Goal: Task Accomplishment & Management: Use online tool/utility

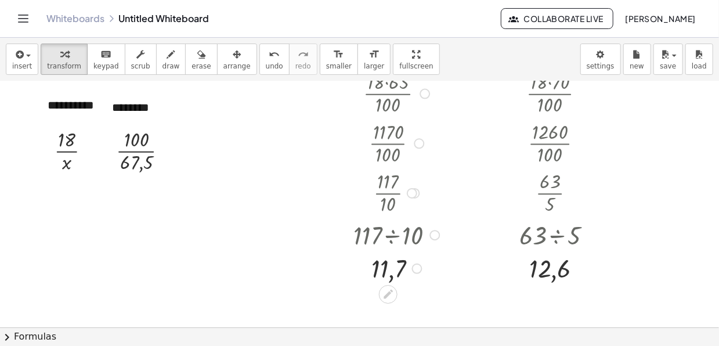
scroll to position [58, 0]
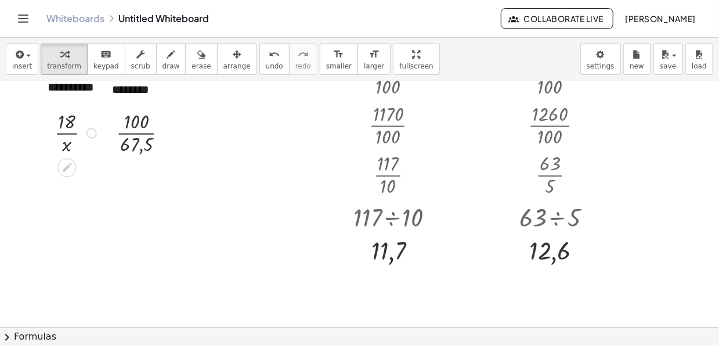
click at [91, 131] on div "Fix a mistake Transform line Copy line as LaTeX Copy derivation as LaTeX Expand…" at bounding box center [91, 133] width 10 height 10
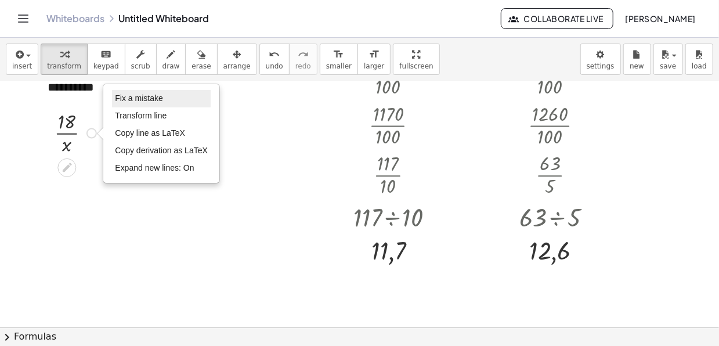
click at [136, 99] on span "Fix a mistake" at bounding box center [139, 97] width 48 height 9
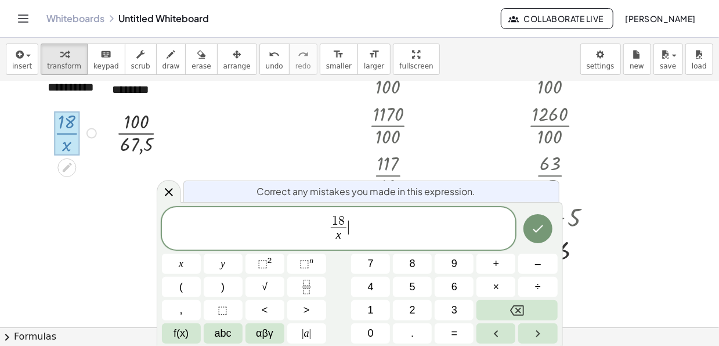
click at [347, 216] on span "1 8 x ​" at bounding box center [339, 229] width 20 height 28
click at [339, 218] on span "8" at bounding box center [341, 221] width 6 height 13
click at [343, 220] on span "8" at bounding box center [341, 221] width 6 height 13
click at [488, 301] on button "Backspace" at bounding box center [517, 310] width 81 height 20
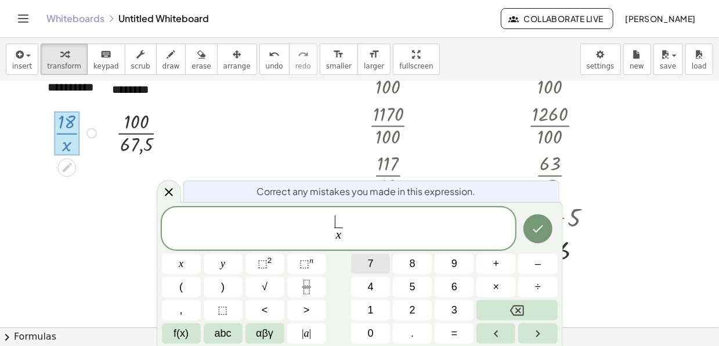
click at [386, 268] on button "7" at bounding box center [370, 264] width 39 height 20
click at [412, 267] on span "8" at bounding box center [413, 264] width 6 height 16
click at [423, 310] on button "2" at bounding box center [412, 310] width 39 height 20
click at [537, 233] on icon "Done" at bounding box center [538, 229] width 14 height 14
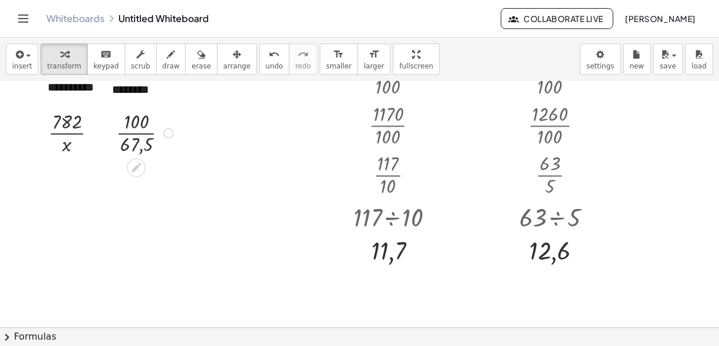
click at [148, 118] on div at bounding box center [146, 132] width 73 height 50
click at [164, 131] on div "Fix a mistake Transform line Copy line as LaTeX Copy derivation as LaTeX Expand…" at bounding box center [169, 133] width 10 height 10
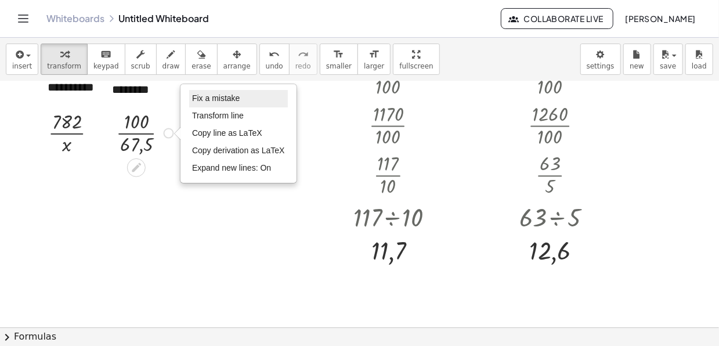
click at [224, 102] on span "Fix a mistake" at bounding box center [216, 97] width 48 height 9
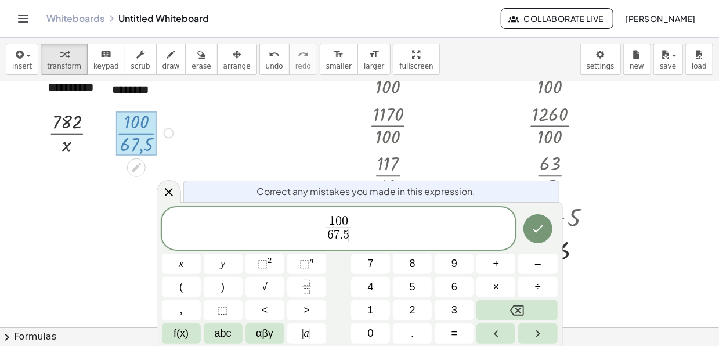
click at [352, 215] on span "1 0 0 6 7 . 5 ​ ​" at bounding box center [339, 229] width 30 height 28
click at [350, 218] on span "1 0 0 ​" at bounding box center [338, 221] width 24 height 13
click at [524, 310] on button "Backspace" at bounding box center [517, 310] width 81 height 20
click at [524, 309] on button "Backspace" at bounding box center [517, 310] width 81 height 20
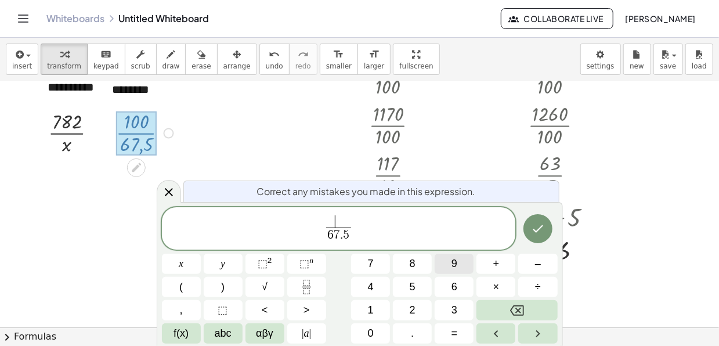
click at [443, 269] on button "9" at bounding box center [454, 264] width 39 height 20
click at [416, 311] on button "2" at bounding box center [412, 310] width 39 height 20
click at [360, 238] on span "9 2 ​ 6 7 . 5 ​" at bounding box center [339, 229] width 354 height 31
click at [349, 236] on span "6 7 . 5 ​" at bounding box center [338, 236] width 24 height 16
click at [517, 316] on div "9 2 6 7 . 5 ​ ​ x y ⬚ 2 ⬚ n 7 8 9 + – ( ) √ 4 5 6 × ÷ , ⬚ < > 1 2 3 f(x) abc αβ…" at bounding box center [360, 275] width 396 height 137
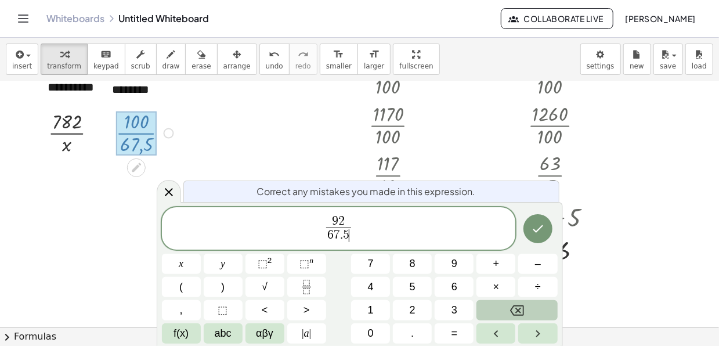
click at [513, 311] on icon "Backspace" at bounding box center [517, 311] width 14 height 14
click at [510, 310] on icon "Backspace" at bounding box center [517, 311] width 14 height 14
click at [508, 311] on button "Backspace" at bounding box center [517, 310] width 81 height 20
click at [504, 310] on button "Backspace" at bounding box center [517, 310] width 81 height 20
click at [375, 311] on button "1" at bounding box center [370, 310] width 39 height 20
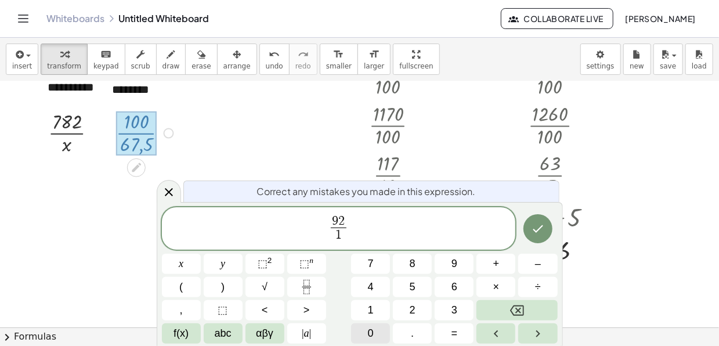
click at [369, 329] on span "0" at bounding box center [371, 334] width 6 height 16
click at [503, 309] on button "Backspace" at bounding box center [517, 310] width 81 height 20
click at [539, 231] on icon "Done" at bounding box center [538, 229] width 14 height 14
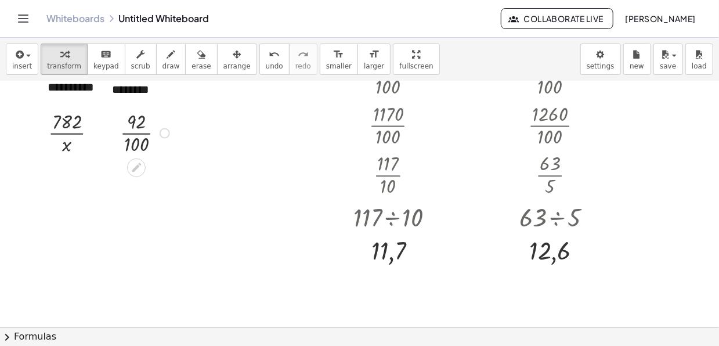
drag, startPoint x: 132, startPoint y: 122, endPoint x: 116, endPoint y: 150, distance: 32.3
click at [116, 150] on div at bounding box center [111, 132] width 17 height 56
click at [163, 132] on div "Fix a mistake Transform line Copy line as LaTeX Copy derivation as LaTeX Expand…" at bounding box center [165, 133] width 10 height 10
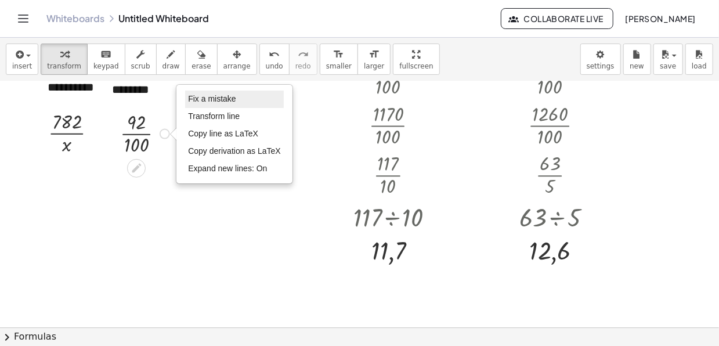
click at [216, 95] on span "Fix a mistake" at bounding box center [212, 98] width 48 height 9
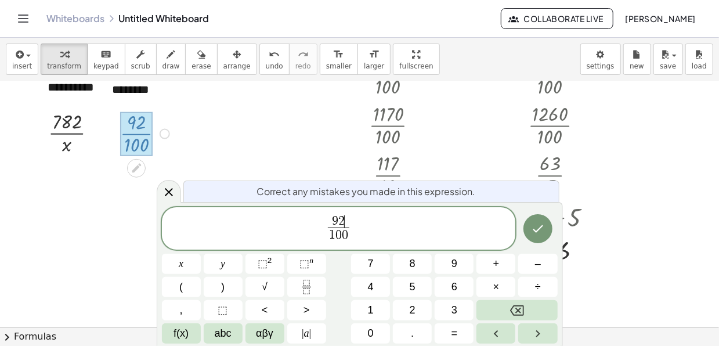
click at [345, 215] on span "9 2 ​" at bounding box center [338, 221] width 21 height 13
click at [502, 310] on button "Backspace" at bounding box center [517, 310] width 81 height 20
click at [498, 306] on button "Backspace" at bounding box center [517, 310] width 81 height 20
click at [388, 284] on button "4" at bounding box center [370, 287] width 39 height 20
click at [412, 285] on span "5" at bounding box center [413, 287] width 6 height 16
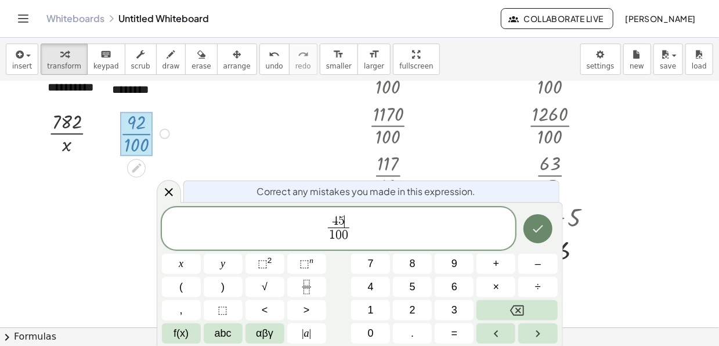
click at [534, 226] on icon "Done" at bounding box center [538, 229] width 14 height 14
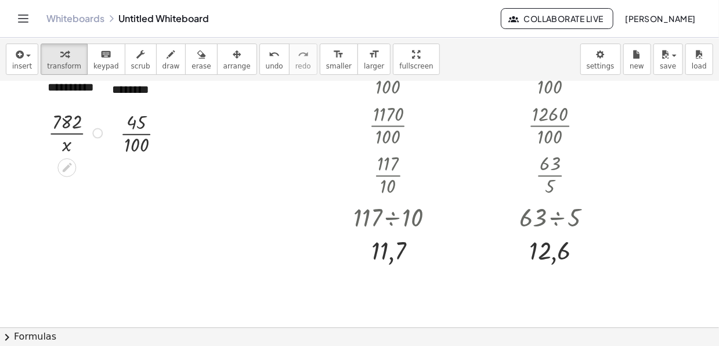
click at [93, 129] on div "Fix a mistake Transform line Copy line as LaTeX Copy derivation as LaTeX Expand…" at bounding box center [97, 133] width 10 height 10
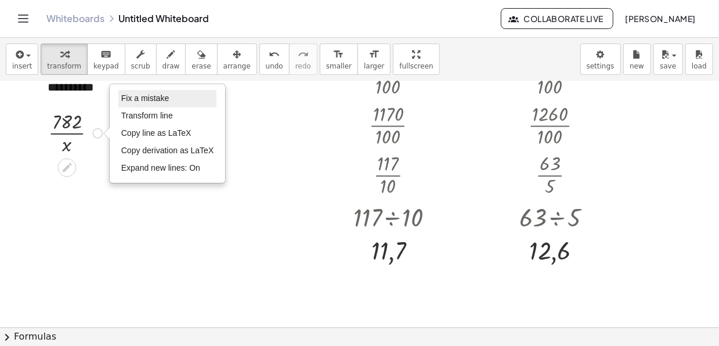
click at [153, 96] on span "Fix a mistake" at bounding box center [145, 97] width 48 height 9
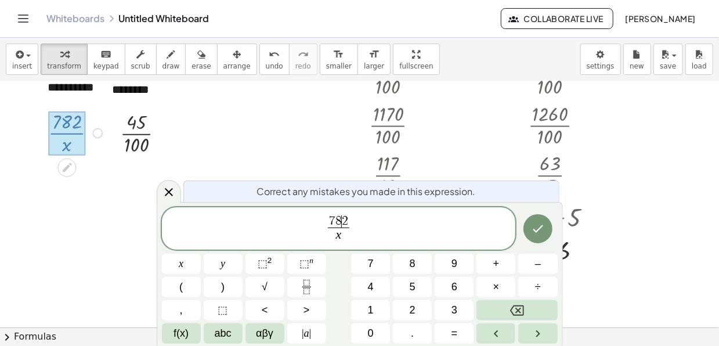
click at [345, 216] on span "2" at bounding box center [345, 221] width 6 height 13
click at [350, 216] on span "7 8 2 x ​ ​" at bounding box center [339, 229] width 27 height 28
click at [349, 219] on span "7 8 2" at bounding box center [338, 221] width 21 height 13
click at [482, 311] on button "Backspace" at bounding box center [517, 310] width 81 height 20
click at [485, 311] on button "Backspace" at bounding box center [517, 310] width 81 height 20
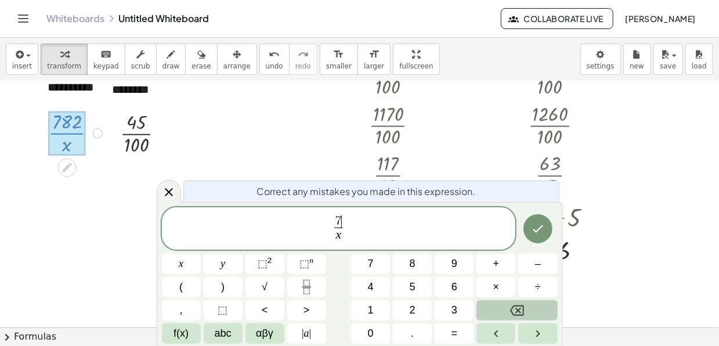
click at [486, 310] on button "Backspace" at bounding box center [517, 310] width 81 height 20
click at [456, 285] on button "6" at bounding box center [454, 287] width 39 height 20
click at [369, 330] on button "0" at bounding box center [370, 333] width 39 height 20
click at [536, 224] on icon "Done" at bounding box center [538, 229] width 14 height 14
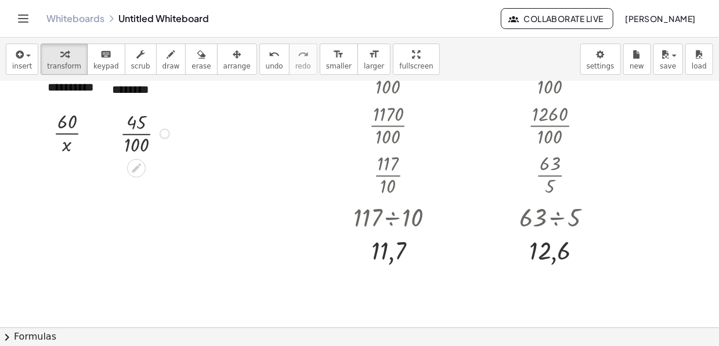
click at [166, 132] on div "Fix a mistake Transform line Copy line as LaTeX Copy derivation as LaTeX Expand…" at bounding box center [165, 133] width 10 height 10
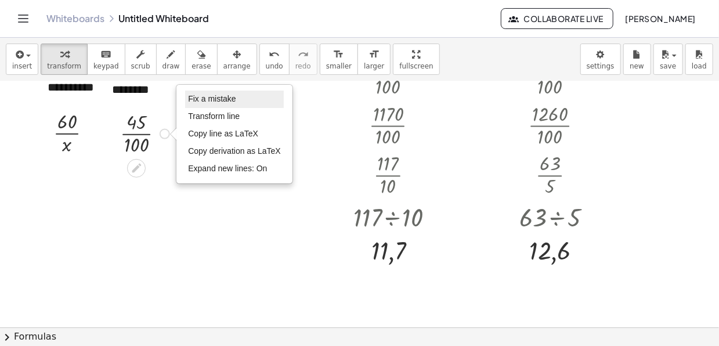
click at [216, 95] on span "Fix a mistake" at bounding box center [212, 98] width 48 height 9
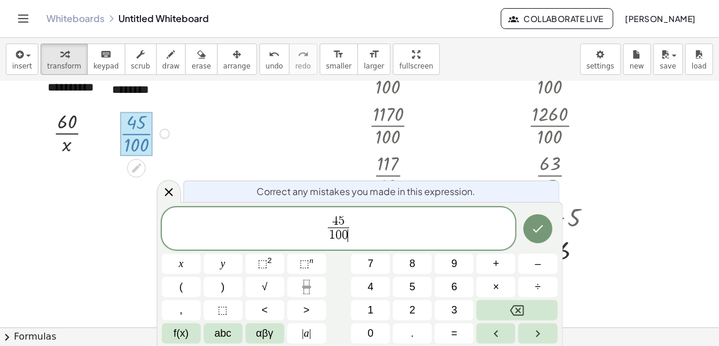
click at [350, 236] on span "4 5 1 0 0 ​ ​" at bounding box center [339, 229] width 27 height 28
click at [526, 308] on button "Backspace" at bounding box center [517, 310] width 81 height 20
click at [526, 306] on button "Backspace" at bounding box center [517, 310] width 81 height 20
click at [526, 305] on button "Backspace" at bounding box center [517, 310] width 81 height 20
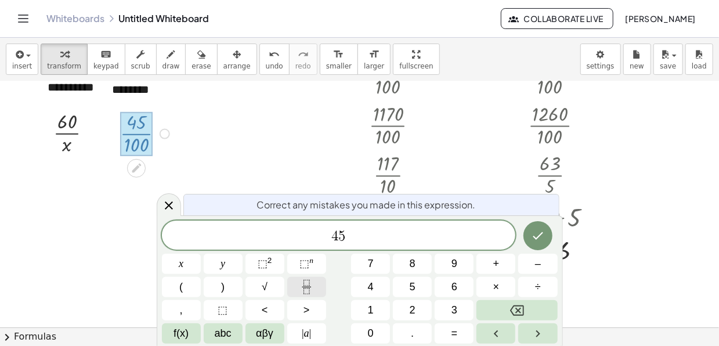
click at [314, 286] on button "Fraction" at bounding box center [306, 287] width 39 height 20
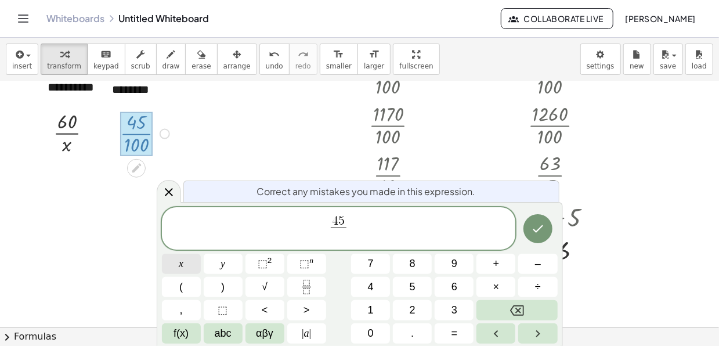
click at [183, 268] on span "x" at bounding box center [181, 264] width 5 height 16
click at [77, 150] on div at bounding box center [77, 132] width 59 height 50
click at [64, 131] on div at bounding box center [77, 132] width 59 height 50
click at [92, 130] on div "Fix a mistake Transform line Copy line as LaTeX Copy derivation as LaTeX Expand…" at bounding box center [93, 133] width 10 height 10
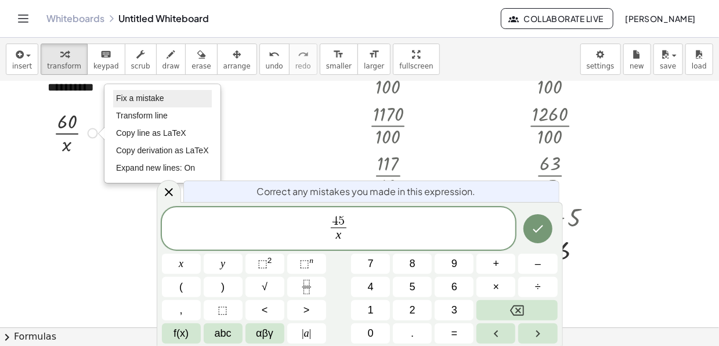
click at [152, 92] on li "Fix a mistake" at bounding box center [162, 98] width 99 height 17
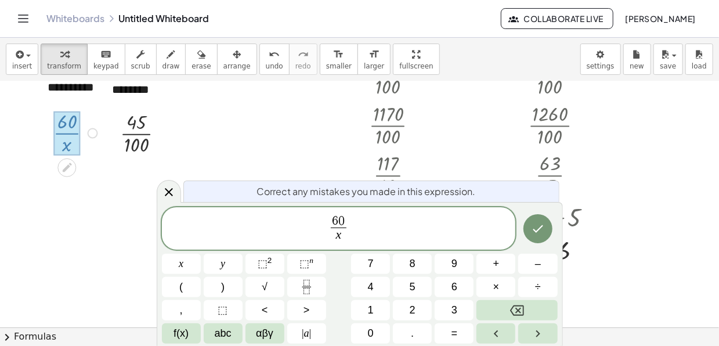
click at [70, 140] on div at bounding box center [66, 133] width 27 height 44
click at [344, 236] on span "x ​" at bounding box center [338, 236] width 15 height 16
click at [518, 304] on icon "Backspace" at bounding box center [517, 311] width 14 height 14
click at [367, 311] on button "1" at bounding box center [370, 310] width 39 height 20
click at [367, 329] on button "0" at bounding box center [370, 333] width 39 height 20
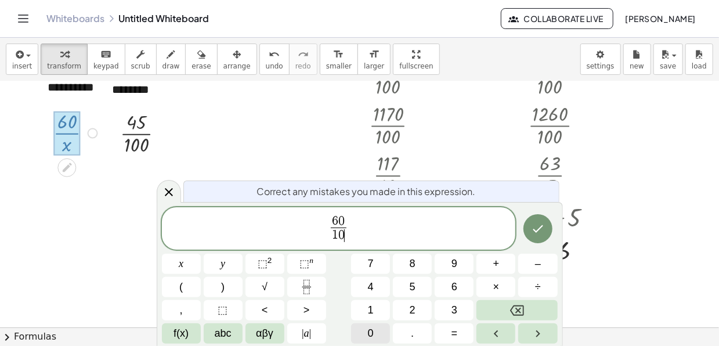
click at [367, 327] on button "0" at bounding box center [370, 333] width 39 height 20
click at [141, 138] on div at bounding box center [146, 133] width 64 height 50
click at [160, 130] on div at bounding box center [159, 133] width 10 height 10
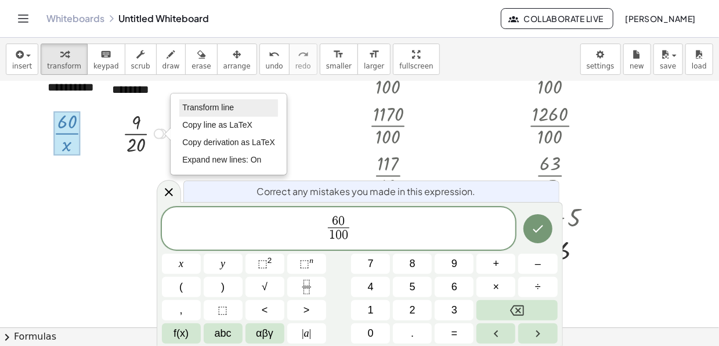
click at [210, 104] on span "Transform line" at bounding box center [208, 107] width 52 height 9
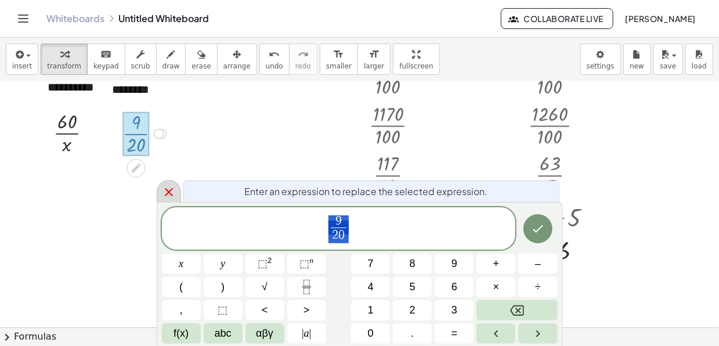
click at [170, 193] on icon at bounding box center [169, 192] width 8 height 8
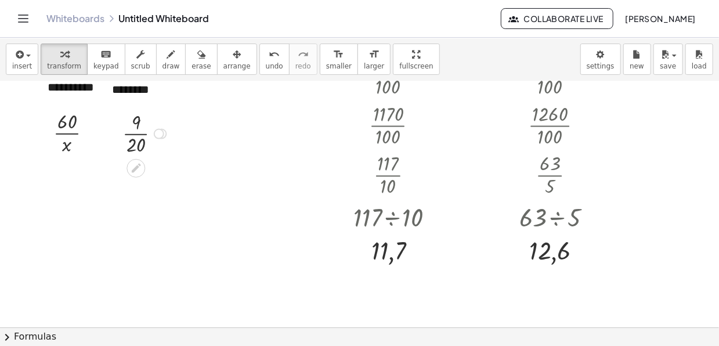
click at [157, 133] on div "Transform line Copy line as LaTeX Copy derivation as LaTeX Expand new lines: On" at bounding box center [159, 133] width 10 height 10
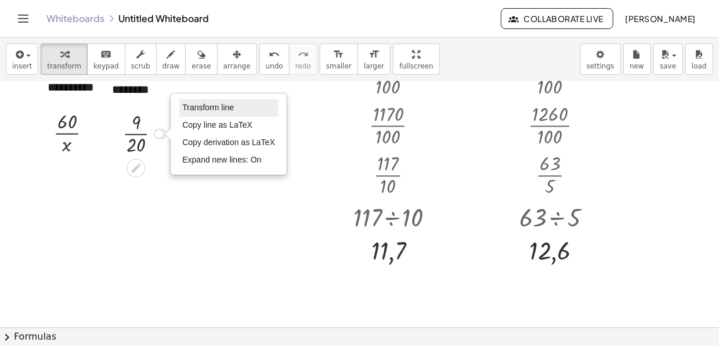
click at [207, 110] on span "Transform line" at bounding box center [208, 107] width 52 height 9
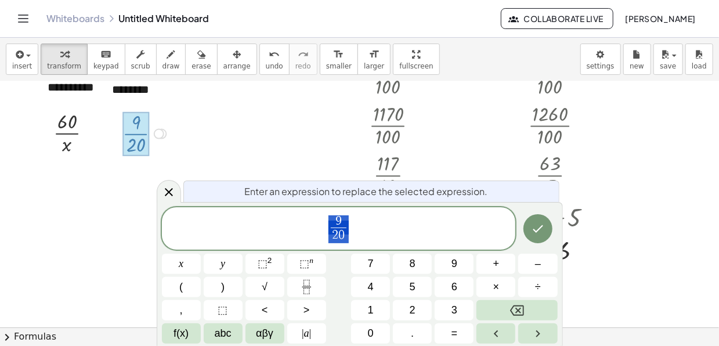
click at [157, 133] on div "Transform line Copy line as LaTeX Copy derivation as LaTeX Expand new lines: On" at bounding box center [159, 133] width 10 height 10
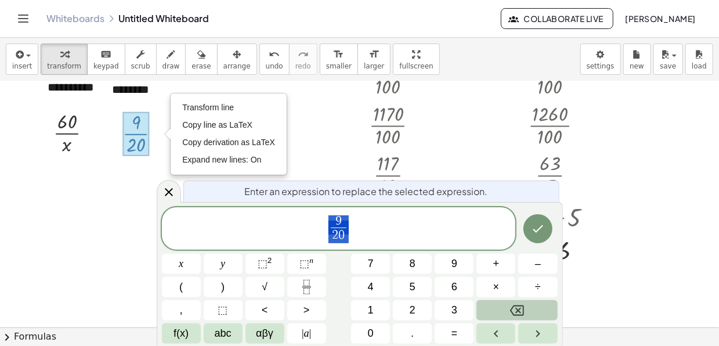
click at [510, 310] on icon "Backspace" at bounding box center [517, 311] width 14 height 14
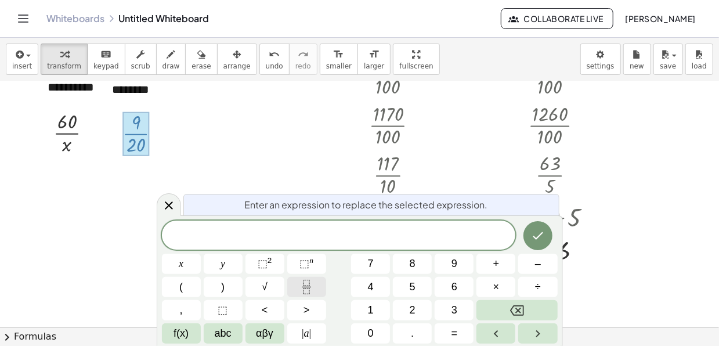
click at [303, 288] on icon "Fraction" at bounding box center [306, 287] width 15 height 15
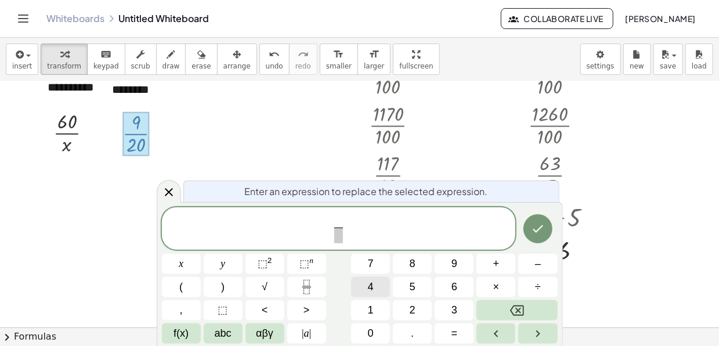
click at [374, 279] on button "4" at bounding box center [370, 287] width 39 height 20
click at [427, 282] on button "5" at bounding box center [412, 287] width 39 height 20
click at [338, 232] on span at bounding box center [338, 236] width 15 height 16
click at [374, 306] on button "1" at bounding box center [370, 310] width 39 height 20
click at [373, 332] on span "0" at bounding box center [371, 334] width 6 height 16
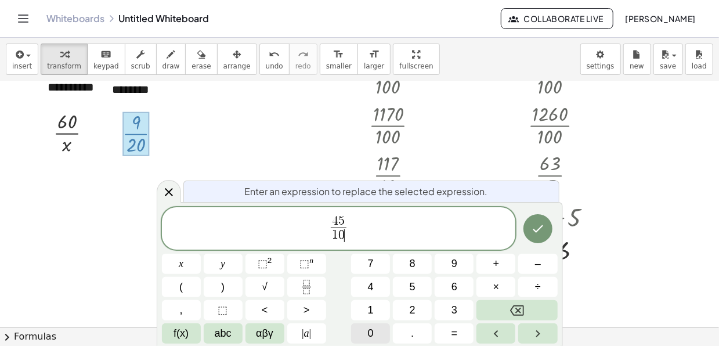
click at [373, 332] on span "0" at bounding box center [371, 334] width 6 height 16
click at [349, 218] on span "4 5 ​" at bounding box center [338, 221] width 21 height 13
click at [498, 310] on button "Backspace" at bounding box center [517, 310] width 81 height 20
click at [496, 310] on button "Backspace" at bounding box center [517, 310] width 81 height 20
click at [460, 293] on button "6" at bounding box center [454, 287] width 39 height 20
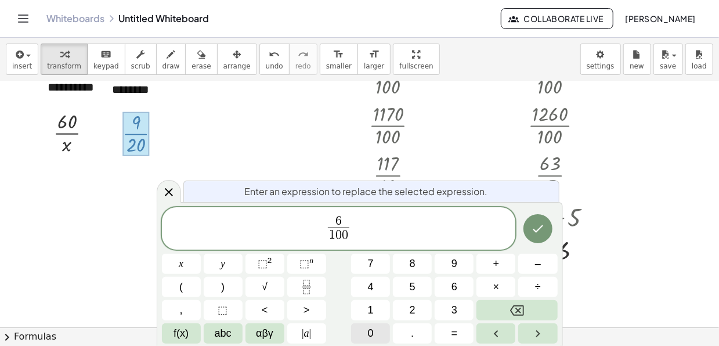
click at [362, 331] on button "0" at bounding box center [370, 333] width 39 height 20
click at [533, 234] on icon "Done" at bounding box center [538, 229] width 14 height 14
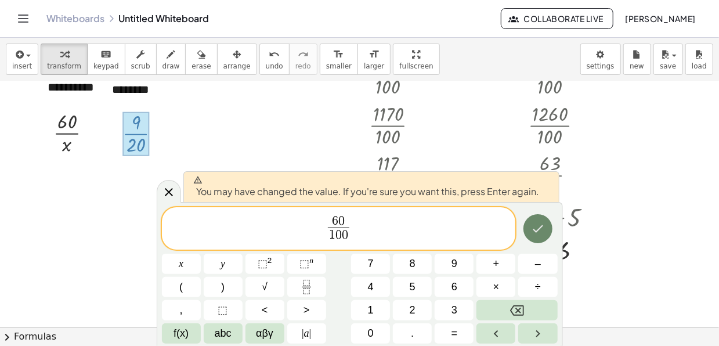
click at [540, 228] on icon "Done" at bounding box center [538, 229] width 14 height 14
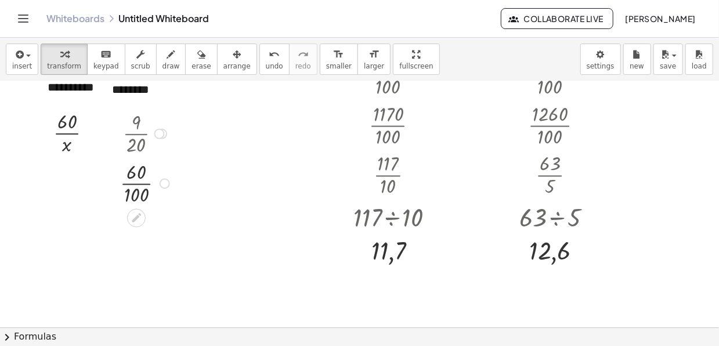
click at [159, 131] on div at bounding box center [159, 133] width 10 height 10
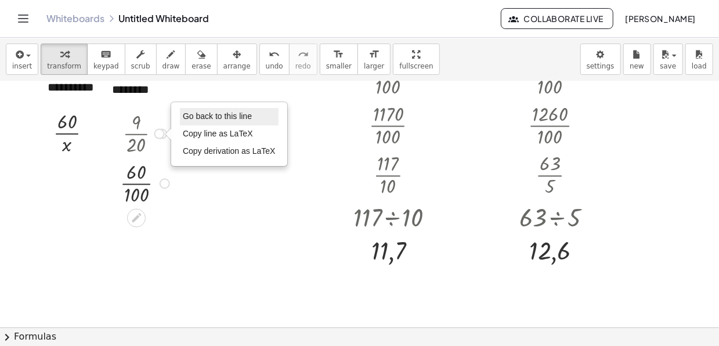
click at [206, 115] on span "Go back to this line" at bounding box center [217, 115] width 69 height 9
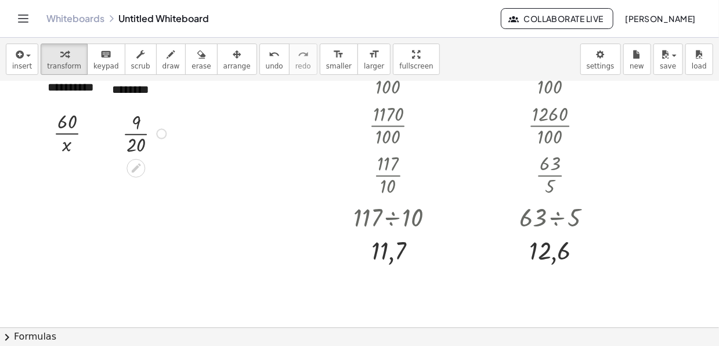
click at [136, 134] on div "· 9 · 20 Go back to this line Copy line as LaTeX Copy derivation as LaTeX" at bounding box center [136, 134] width 0 height 0
click at [160, 132] on div "Transform line Copy line as LaTeX Copy derivation as LaTeX Expand new lines: On" at bounding box center [159, 133] width 10 height 10
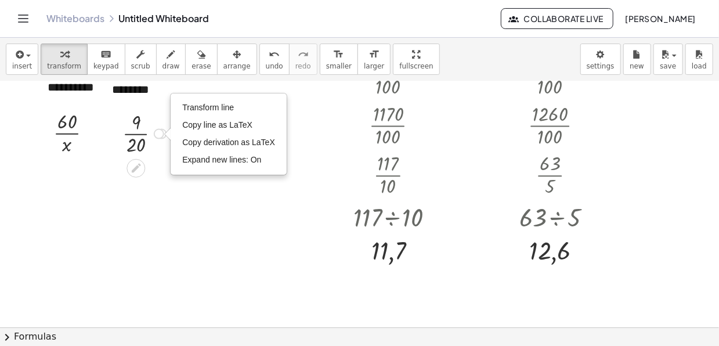
click at [140, 130] on div at bounding box center [146, 133] width 59 height 50
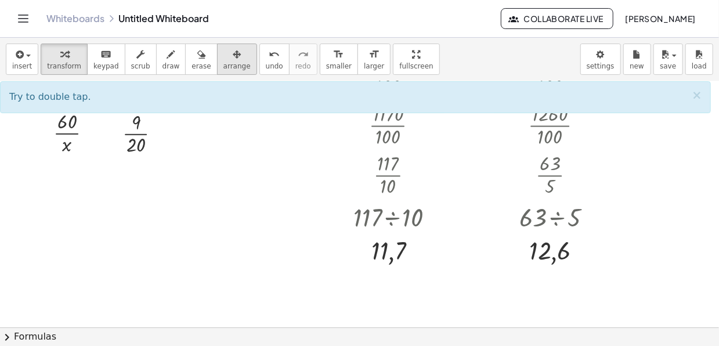
click at [233, 57] on icon "button" at bounding box center [237, 55] width 8 height 14
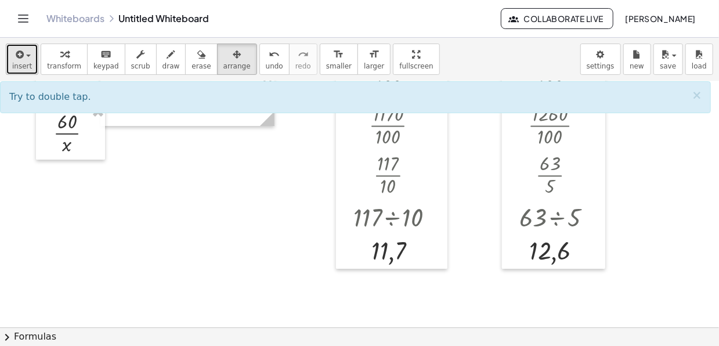
click at [34, 59] on button "insert" at bounding box center [22, 59] width 33 height 31
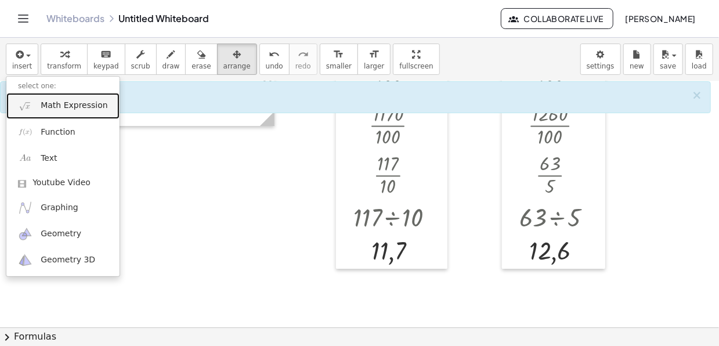
click at [71, 107] on span "Math Expression" at bounding box center [74, 106] width 67 height 12
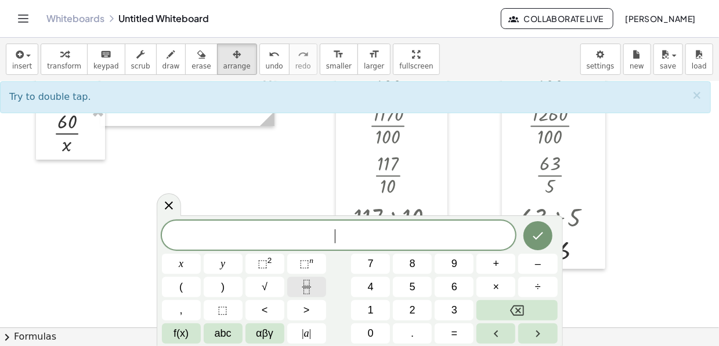
click at [294, 293] on button "Fraction" at bounding box center [306, 287] width 39 height 20
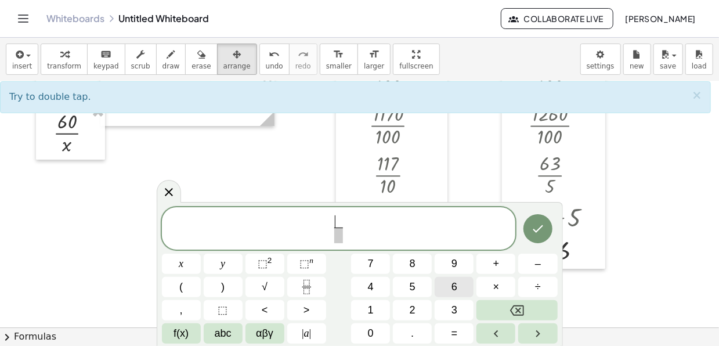
click at [458, 281] on button "6" at bounding box center [454, 287] width 39 height 20
click at [363, 305] on button "1" at bounding box center [370, 310] width 39 height 20
click at [529, 312] on button "Backspace" at bounding box center [517, 310] width 81 height 20
click at [376, 327] on button "0" at bounding box center [370, 333] width 39 height 20
click at [344, 232] on span at bounding box center [338, 236] width 15 height 16
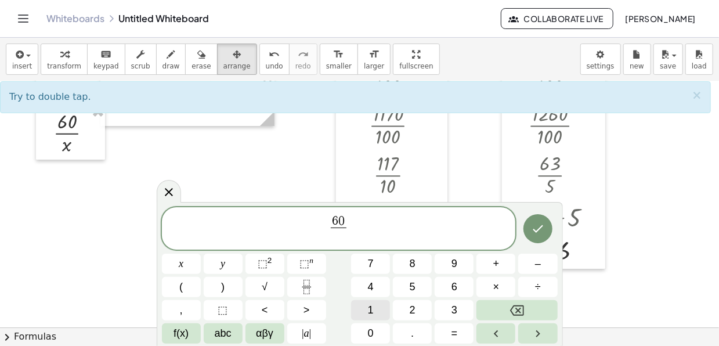
click at [379, 308] on button "1" at bounding box center [370, 310] width 39 height 20
click at [371, 326] on span "0" at bounding box center [371, 334] width 6 height 16
click at [376, 323] on button "0" at bounding box center [370, 333] width 39 height 20
click at [534, 225] on icon "Done" at bounding box center [538, 229] width 14 height 14
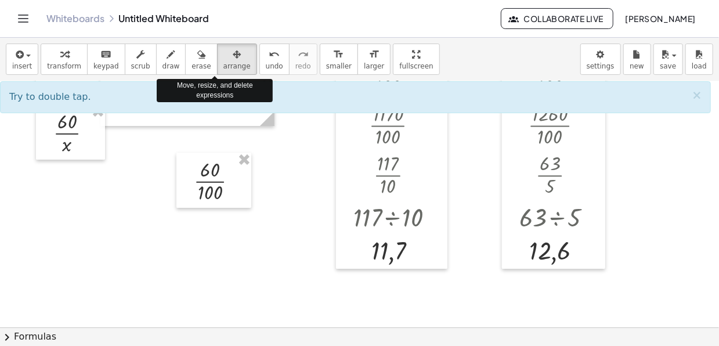
drag, startPoint x: 222, startPoint y: 64, endPoint x: 219, endPoint y: 122, distance: 58.1
click at [223, 66] on span "arrange" at bounding box center [236, 66] width 27 height 8
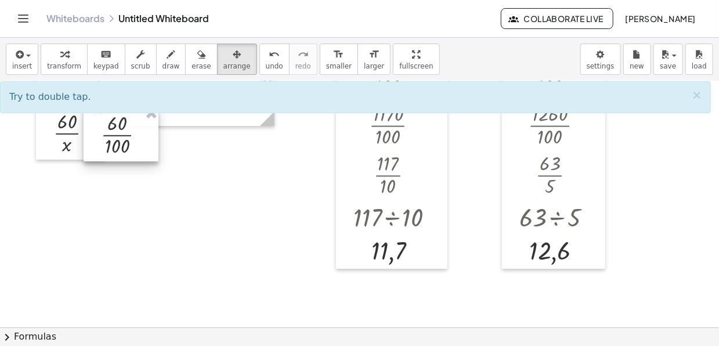
drag, startPoint x: 216, startPoint y: 179, endPoint x: 125, endPoint y: 132, distance: 103.1
click at [125, 132] on div at bounding box center [121, 134] width 75 height 56
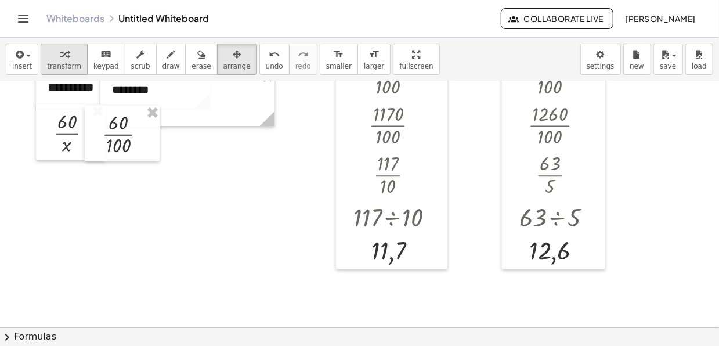
click at [48, 57] on div "button" at bounding box center [64, 54] width 34 height 14
click at [93, 136] on div at bounding box center [93, 134] width 17 height 56
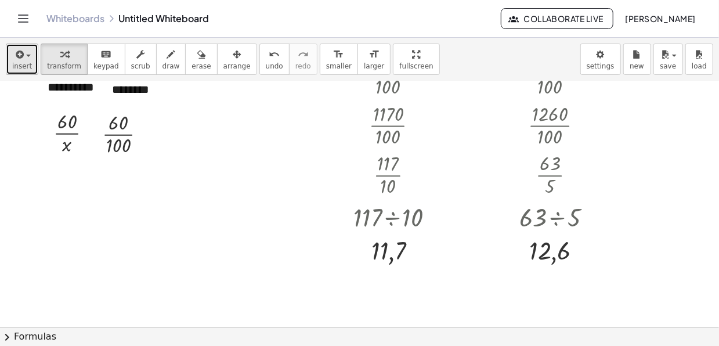
drag, startPoint x: 12, startPoint y: 59, endPoint x: 24, endPoint y: 63, distance: 12.8
click at [16, 61] on button "insert" at bounding box center [22, 59] width 33 height 31
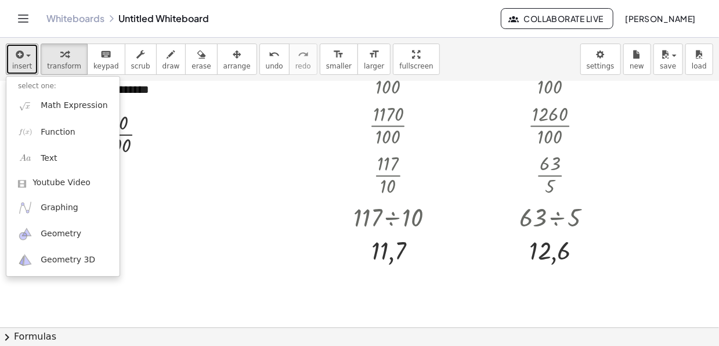
click at [276, 124] on div at bounding box center [359, 269] width 719 height 493
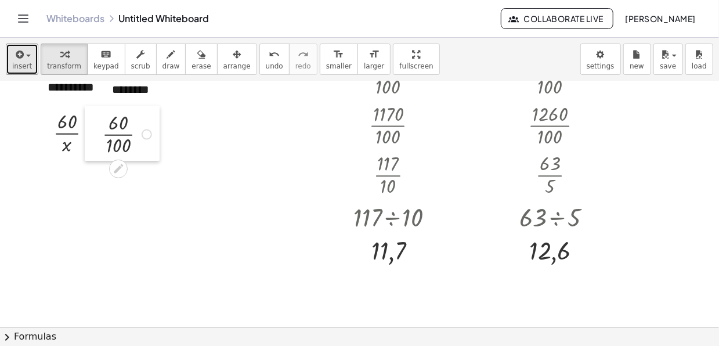
click at [91, 135] on div at bounding box center [93, 134] width 17 height 56
drag, startPoint x: 117, startPoint y: 117, endPoint x: 133, endPoint y: 118, distance: 15.7
click at [73, 164] on icon at bounding box center [67, 167] width 12 height 12
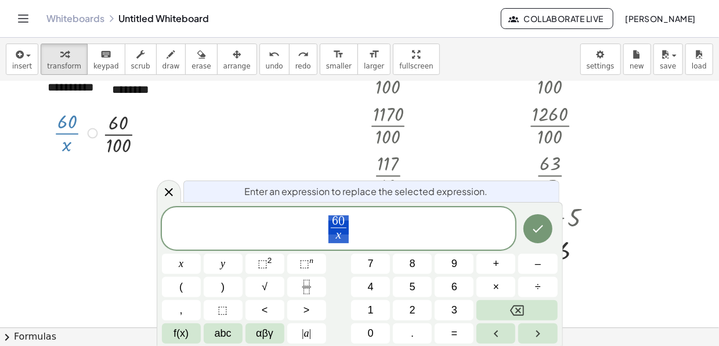
click at [219, 157] on div at bounding box center [359, 269] width 719 height 493
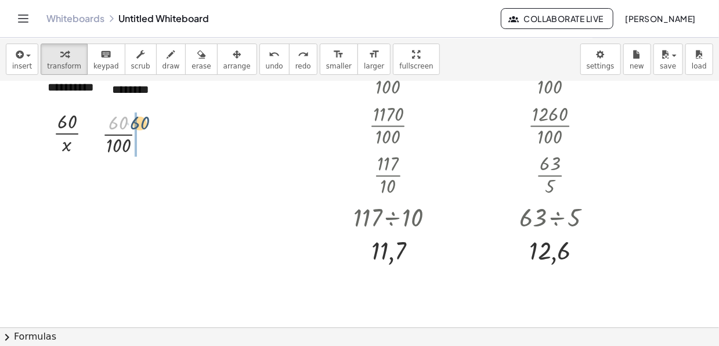
drag, startPoint x: 126, startPoint y: 128, endPoint x: 147, endPoint y: 128, distance: 21.5
click at [147, 128] on div at bounding box center [128, 134] width 64 height 50
click at [223, 67] on span "arrange" at bounding box center [236, 66] width 27 height 8
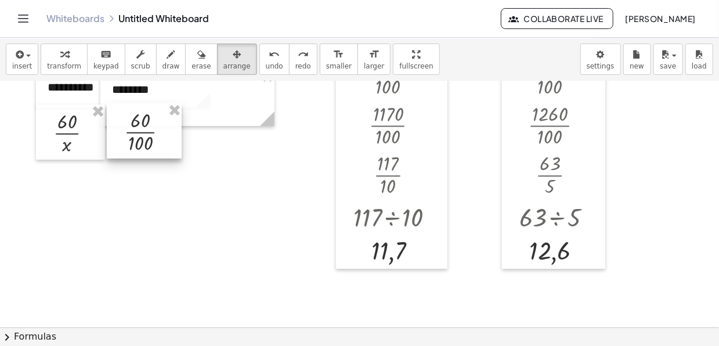
drag, startPoint x: 112, startPoint y: 141, endPoint x: 134, endPoint y: 139, distance: 22.2
click at [134, 139] on div at bounding box center [144, 131] width 75 height 56
click at [133, 139] on div at bounding box center [143, 132] width 75 height 56
click at [63, 131] on div at bounding box center [70, 132] width 69 height 56
click at [65, 59] on div "button" at bounding box center [64, 54] width 34 height 14
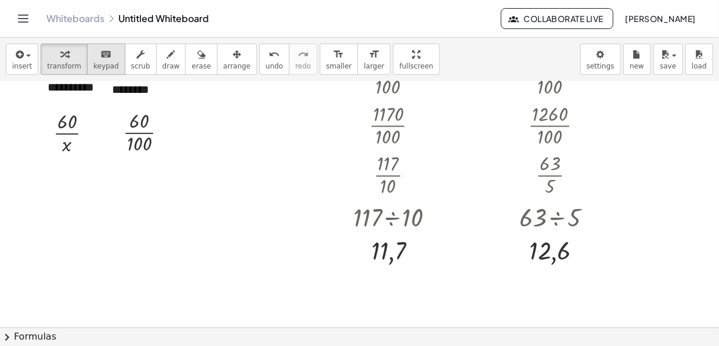
click at [95, 63] on span "keypad" at bounding box center [106, 66] width 26 height 8
click at [91, 133] on div "Fix a mistake Transform line Copy line as LaTeX Copy derivation as LaTeX Expand…" at bounding box center [93, 133] width 10 height 10
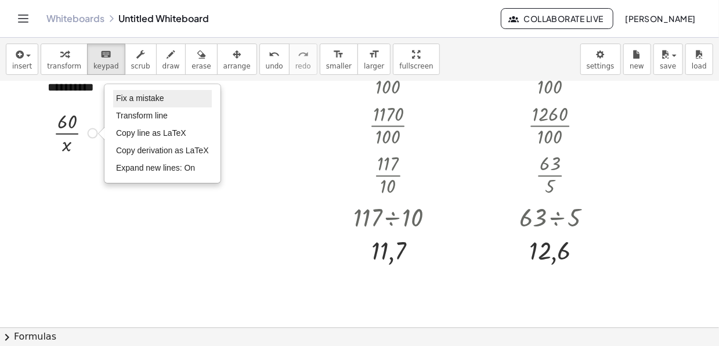
click at [158, 95] on span "Fix a mistake" at bounding box center [140, 97] width 48 height 9
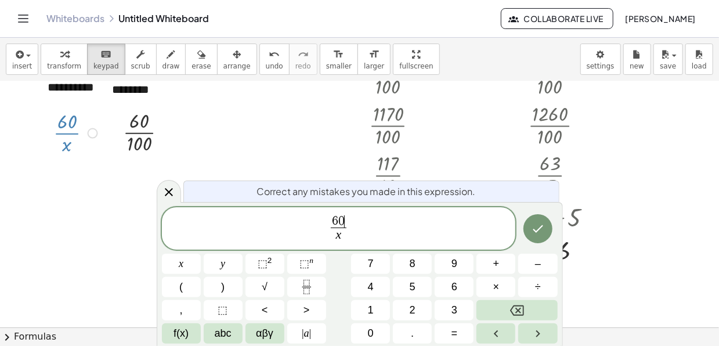
click at [344, 221] on span "6 0 ​" at bounding box center [338, 221] width 15 height 13
click at [494, 319] on button "Backspace" at bounding box center [517, 310] width 81 height 20
click at [493, 317] on button "Backspace" at bounding box center [517, 310] width 81 height 20
click at [381, 286] on button "4" at bounding box center [370, 287] width 39 height 20
click at [412, 286] on button "5" at bounding box center [412, 287] width 39 height 20
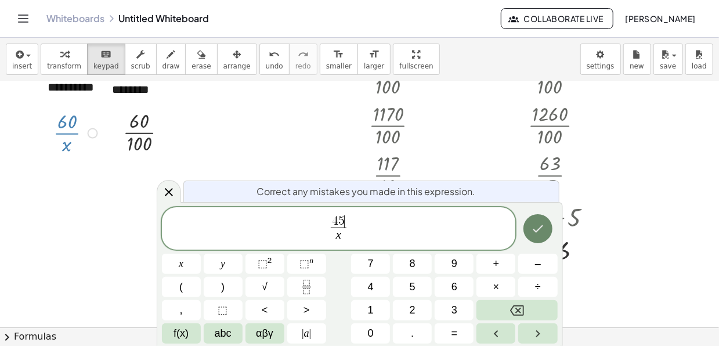
click at [530, 233] on button "Done" at bounding box center [538, 228] width 29 height 29
